Goal: Transaction & Acquisition: Book appointment/travel/reservation

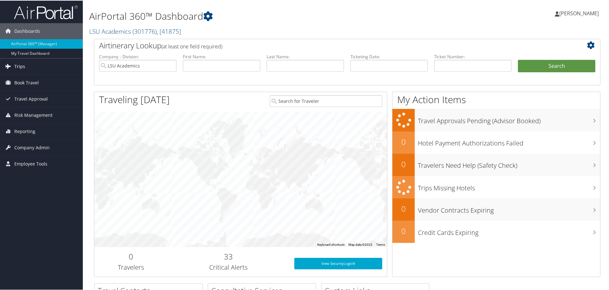
click at [20, 68] on span "Trips" at bounding box center [19, 66] width 11 height 16
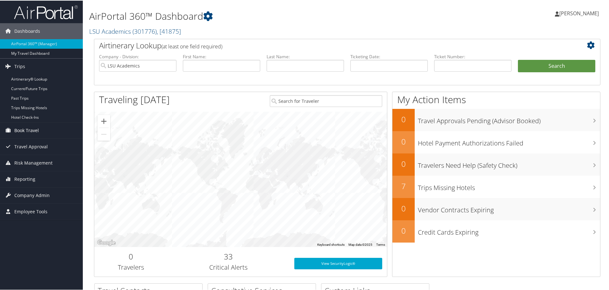
click at [22, 130] on span "Book Travel" at bounding box center [26, 130] width 25 height 16
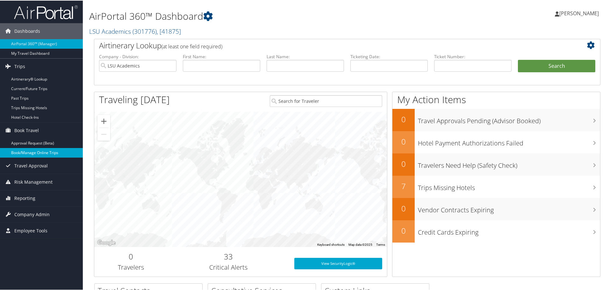
click at [22, 152] on link "Book/Manage Online Trips" at bounding box center [41, 153] width 83 height 10
